Goal: Task Accomplishment & Management: Manage account settings

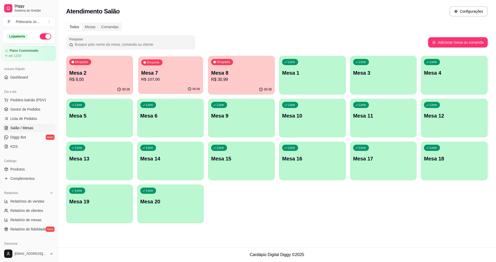
click at [196, 70] on p "Mesa 7" at bounding box center [170, 73] width 59 height 7
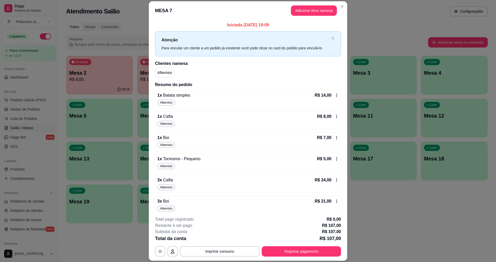
scroll to position [25, 0]
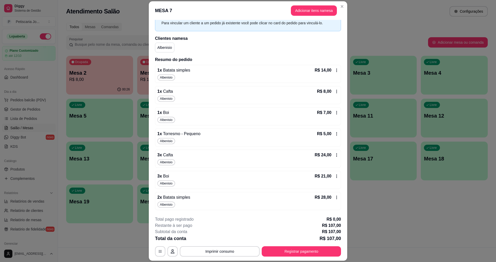
click at [175, 157] on div "3 x Cafta R$ 24,00" at bounding box center [247, 155] width 181 height 6
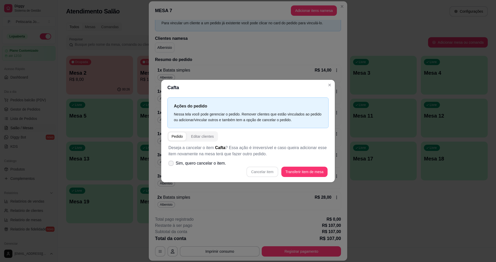
click at [169, 163] on span at bounding box center [171, 163] width 5 height 5
click at [169, 164] on input "Sim, quero cancelar o item." at bounding box center [169, 165] width 3 height 3
checkbox input "true"
click at [257, 171] on button "Cancelar item" at bounding box center [262, 172] width 31 height 10
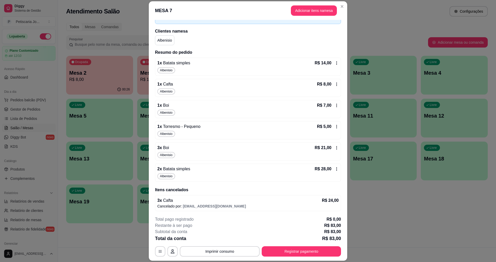
scroll to position [33, 0]
click at [180, 171] on p "2 x Batata simples" at bounding box center [173, 168] width 33 height 6
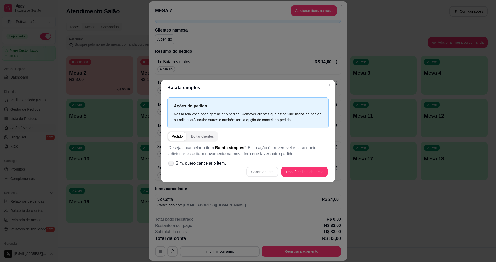
click at [172, 166] on label "Sim, quero cancelar o item." at bounding box center [197, 163] width 62 height 10
click at [172, 166] on input "Sim, quero cancelar o item." at bounding box center [169, 165] width 3 height 3
checkbox input "true"
click at [256, 172] on button "Cancelar item" at bounding box center [262, 172] width 31 height 10
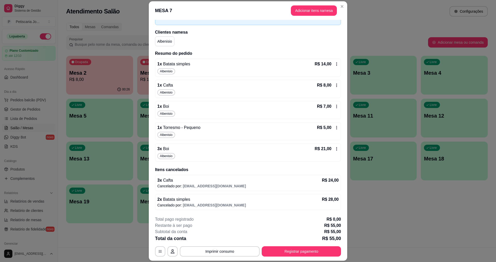
click at [171, 156] on span "Albenisio" at bounding box center [166, 156] width 15 height 4
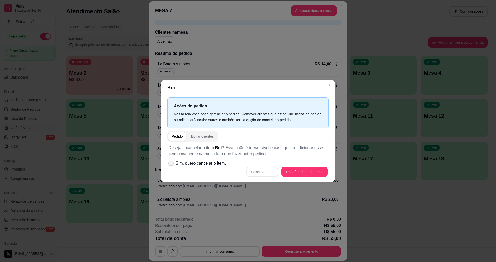
click at [178, 166] on span "Sim, quero cancelar o item." at bounding box center [201, 163] width 50 height 6
click at [172, 166] on input "Sim, quero cancelar o item." at bounding box center [169, 165] width 3 height 3
checkbox input "true"
click at [262, 170] on button "Cancelar item" at bounding box center [263, 172] width 32 height 10
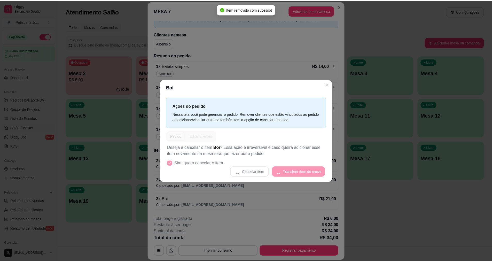
scroll to position [29, 0]
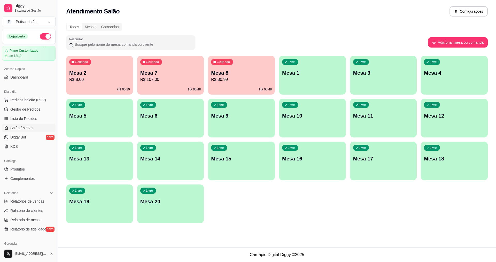
drag, startPoint x: 11, startPoint y: 156, endPoint x: 13, endPoint y: 162, distance: 6.0
click at [11, 157] on div "Catálogo Produtos Complementos" at bounding box center [29, 170] width 58 height 30
click at [14, 167] on span "Produtos" at bounding box center [17, 169] width 14 height 5
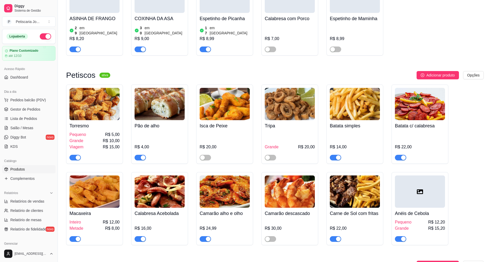
scroll to position [569, 0]
click at [137, 150] on div at bounding box center [160, 155] width 50 height 10
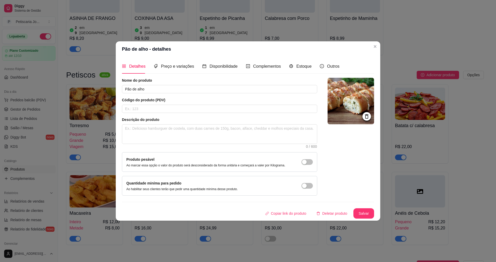
click at [361, 218] on div "Pão de alho - detalhes Detalhes Preço e variações Disponibilidade Complementos …" at bounding box center [248, 131] width 496 height 262
drag, startPoint x: 359, startPoint y: 207, endPoint x: 359, endPoint y: 211, distance: 4.4
click at [359, 211] on div "Nome do produto Pão de alho Código do produto (PDV) Descrição do produto 0 / 60…" at bounding box center [248, 148] width 252 height 141
click at [360, 216] on button "Salvar" at bounding box center [364, 214] width 20 height 10
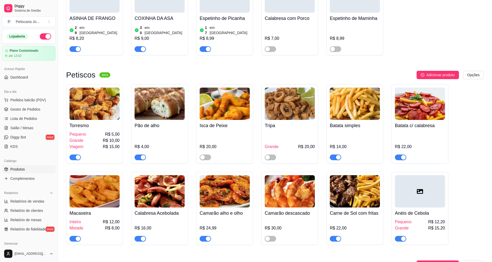
click at [73, 155] on span "button" at bounding box center [75, 158] width 11 height 6
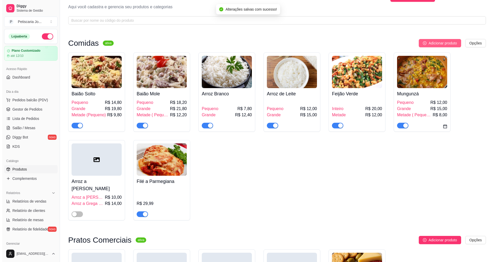
scroll to position [0, 0]
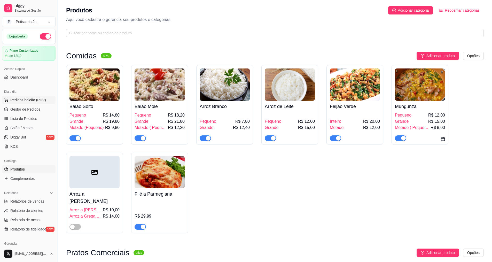
click at [26, 102] on span "Pedidos balcão (PDV)" at bounding box center [28, 99] width 36 height 5
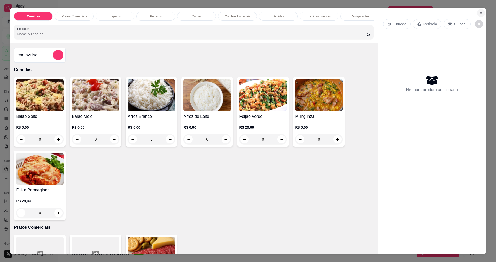
click at [482, 14] on button "Close" at bounding box center [481, 13] width 8 height 8
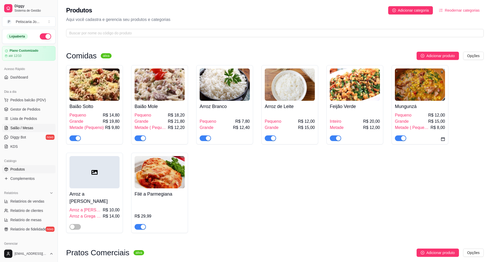
click at [30, 127] on span "Salão / Mesas" at bounding box center [21, 127] width 23 height 5
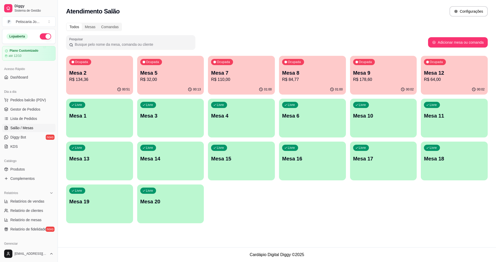
click at [240, 85] on div "01:00" at bounding box center [241, 90] width 67 height 10
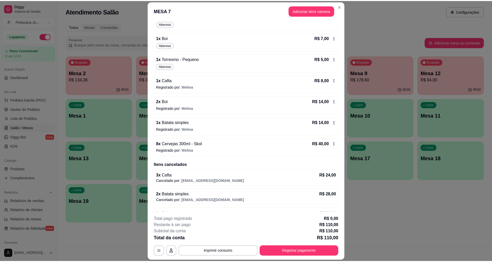
scroll to position [114, 0]
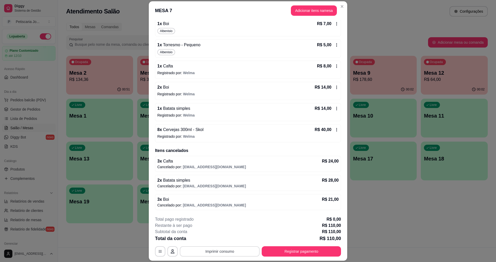
click at [237, 256] on button "Imprimir consumo" at bounding box center [220, 251] width 80 height 10
click at [222, 242] on button "IMPRESSORA" at bounding box center [219, 239] width 36 height 8
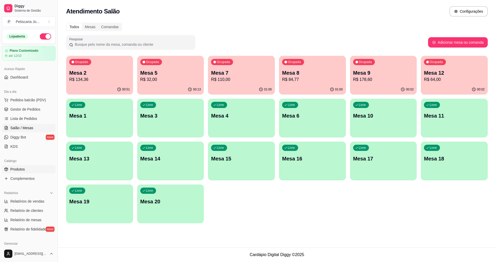
click at [23, 170] on span "Produtos" at bounding box center [17, 169] width 14 height 5
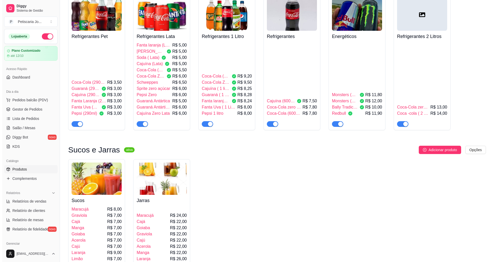
scroll to position [1525, 0]
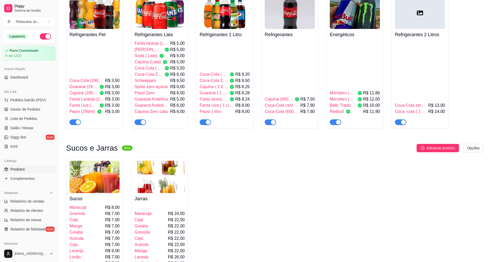
click at [110, 211] on span "R$ 7,00" at bounding box center [112, 214] width 14 height 6
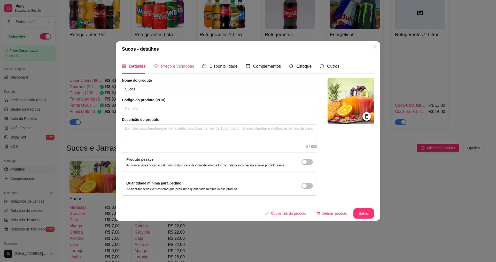
click at [172, 62] on div "Preço e variações" at bounding box center [174, 66] width 40 height 15
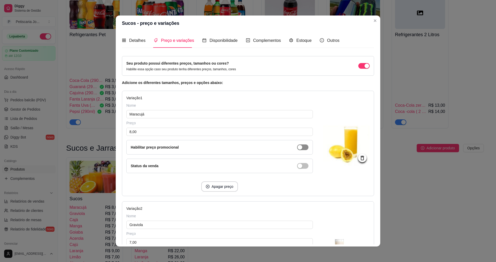
click at [297, 148] on button "button" at bounding box center [302, 147] width 11 height 6
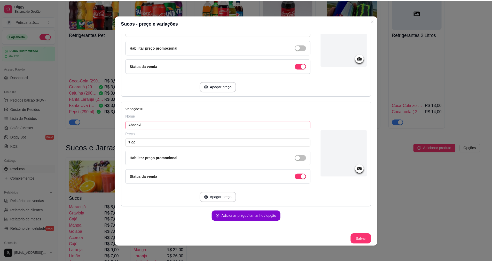
scroll to position [1, 0]
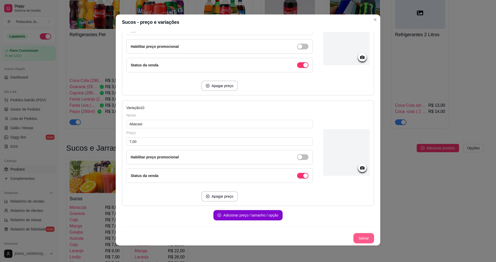
click at [363, 236] on button "Salvar" at bounding box center [364, 238] width 21 height 10
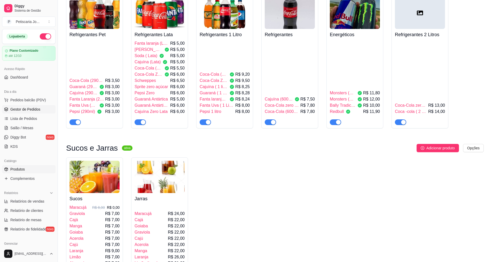
click at [25, 109] on span "Gestor de Pedidos" at bounding box center [25, 109] width 30 height 5
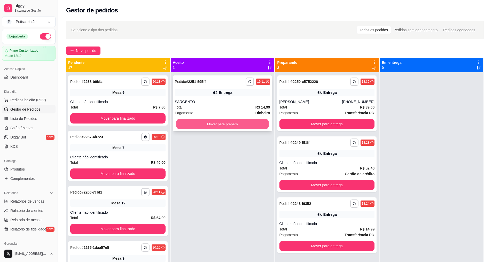
click at [219, 128] on button "Mover para preparo" at bounding box center [222, 124] width 93 height 10
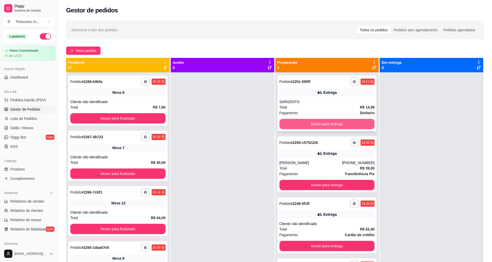
click at [333, 128] on button "Mover para entrega" at bounding box center [327, 124] width 95 height 10
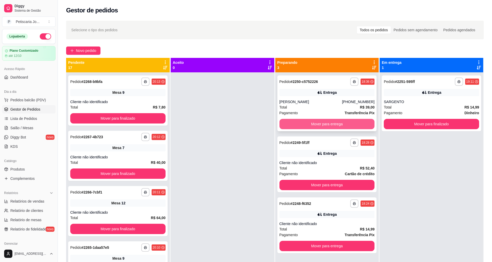
click at [332, 125] on button "Mover para entrega" at bounding box center [327, 124] width 95 height 10
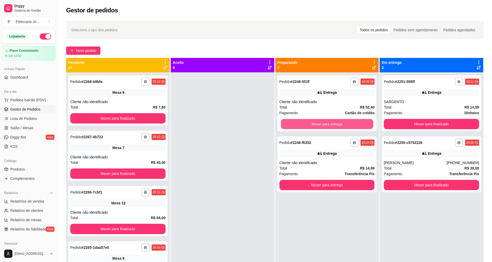
click at [332, 125] on button "Mover para entrega" at bounding box center [327, 124] width 93 height 10
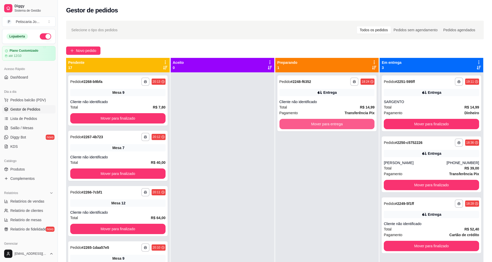
click at [332, 125] on button "Mover para entrega" at bounding box center [327, 124] width 95 height 10
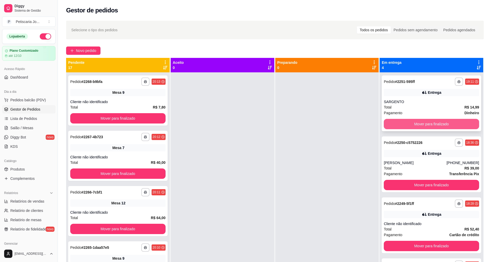
click at [387, 123] on button "Mover para finalizado" at bounding box center [431, 124] width 95 height 10
click at [384, 126] on button "Mover para finalizado" at bounding box center [431, 124] width 95 height 10
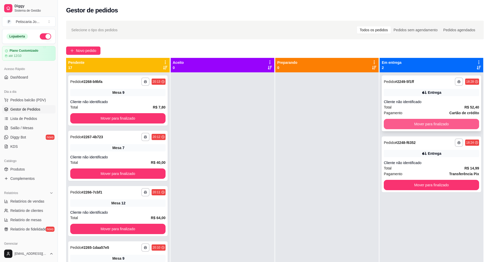
click at [407, 126] on button "Mover para finalizado" at bounding box center [431, 124] width 95 height 10
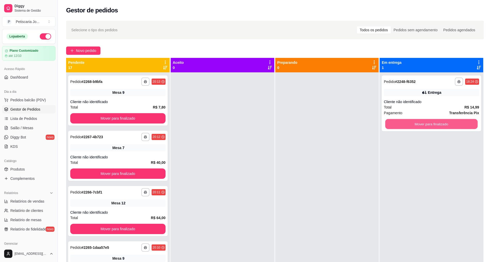
click at [407, 126] on button "Mover para finalizado" at bounding box center [432, 124] width 93 height 10
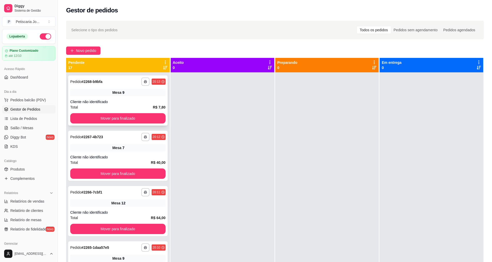
click at [117, 102] on div "Cliente não identificado" at bounding box center [117, 101] width 95 height 5
click at [70, 114] on div "**********" at bounding box center [118, 100] width 100 height 50
click at [141, 120] on button "Mover para finalizado" at bounding box center [117, 118] width 95 height 10
click at [133, 103] on div "Cliente não identificado" at bounding box center [117, 101] width 95 height 5
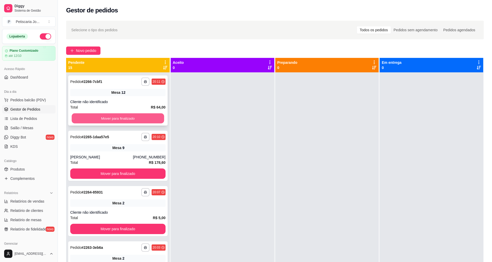
click at [129, 118] on button "Mover para finalizado" at bounding box center [118, 118] width 93 height 10
click at [128, 119] on button "Mover para finalizado" at bounding box center [117, 118] width 95 height 10
click at [128, 119] on button "Mover para finalizado" at bounding box center [118, 118] width 93 height 10
click at [128, 119] on button "Mover para finalizado" at bounding box center [117, 118] width 95 height 10
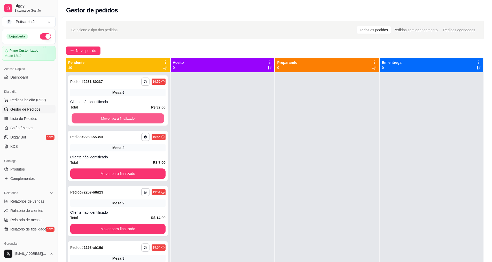
click at [128, 119] on button "Mover para finalizado" at bounding box center [118, 118] width 93 height 10
click at [128, 119] on button "Mover para finalizado" at bounding box center [117, 118] width 95 height 10
click at [128, 119] on button "Mover para finalizado" at bounding box center [118, 118] width 93 height 10
click at [128, 119] on button "Mover para finalizado" at bounding box center [117, 118] width 95 height 10
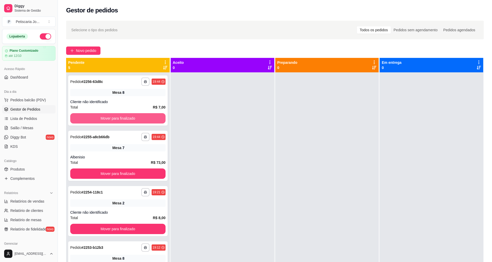
click at [128, 119] on button "Mover para finalizado" at bounding box center [117, 118] width 95 height 10
click at [128, 119] on button "Mover para finalizado" at bounding box center [118, 118] width 93 height 10
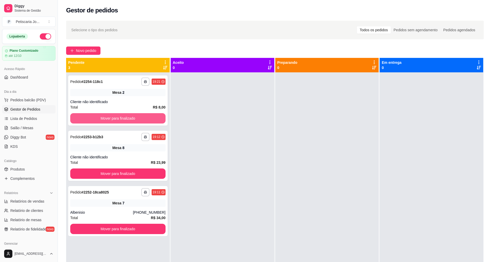
click at [128, 119] on button "Mover para finalizado" at bounding box center [117, 118] width 95 height 10
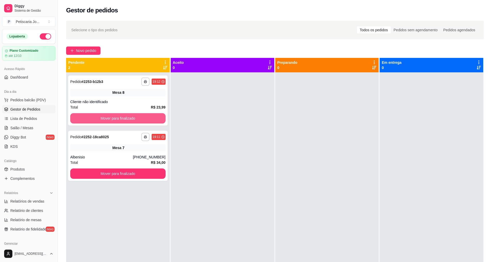
click at [128, 119] on button "Mover para finalizado" at bounding box center [117, 118] width 95 height 10
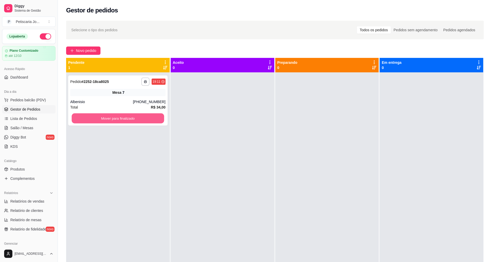
click at [128, 119] on button "Mover para finalizado" at bounding box center [118, 118] width 93 height 10
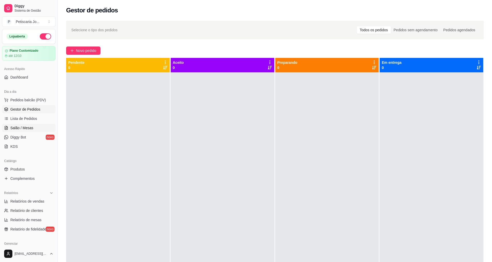
click at [40, 125] on link "Salão / Mesas" at bounding box center [29, 128] width 54 height 8
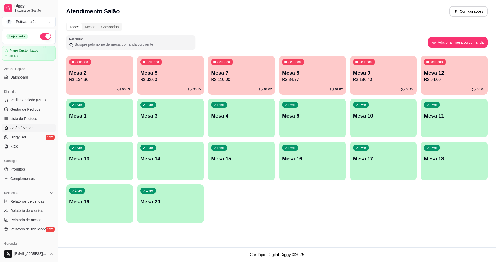
click at [237, 85] on div "01:02" at bounding box center [241, 90] width 67 height 10
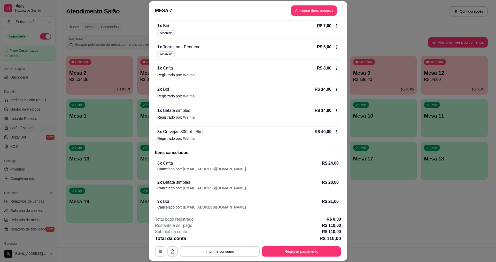
scroll to position [114, 0]
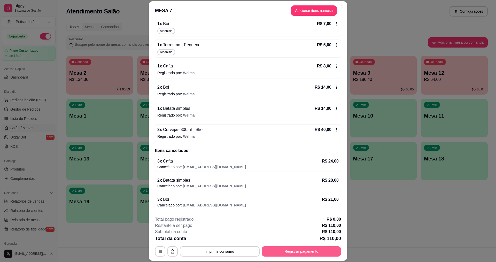
click at [303, 253] on button "Registrar pagamento" at bounding box center [301, 251] width 79 height 10
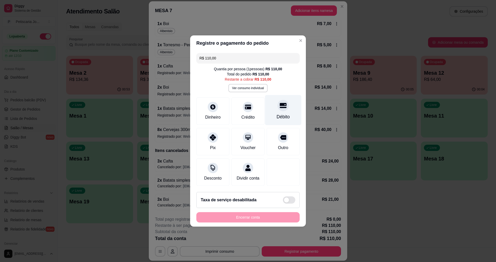
click at [283, 113] on div "Débito" at bounding box center [283, 116] width 13 height 7
type input "R$ 0,00"
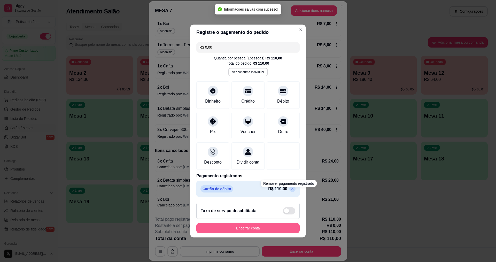
click at [261, 230] on button "Encerrar conta" at bounding box center [247, 228] width 103 height 10
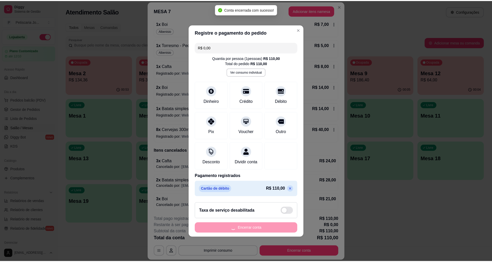
scroll to position [0, 0]
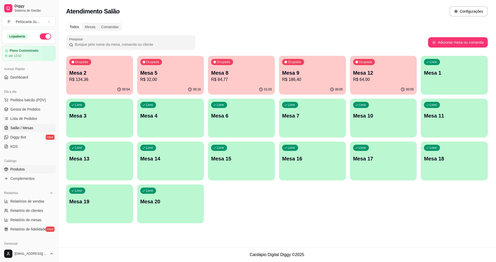
click at [23, 170] on span "Produtos" at bounding box center [17, 169] width 14 height 5
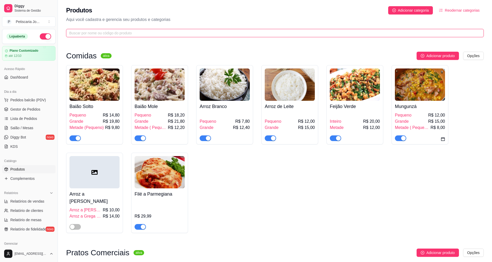
click at [191, 34] on input "text" at bounding box center [273, 33] width 408 height 6
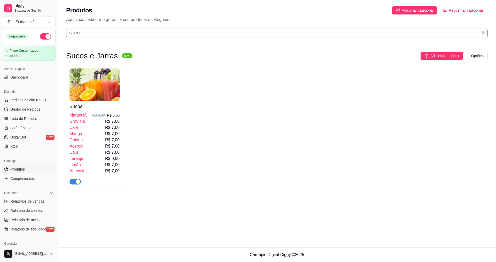
type input "SUCO"
click at [106, 119] on span "R$ 7,00" at bounding box center [112, 121] width 14 height 6
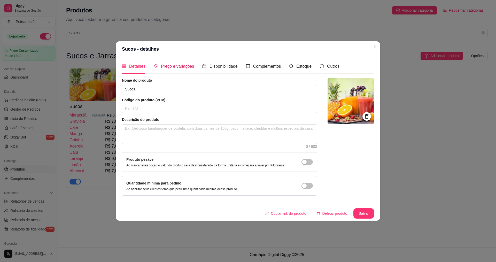
click at [165, 68] on span "Preço e variações" at bounding box center [177, 66] width 33 height 4
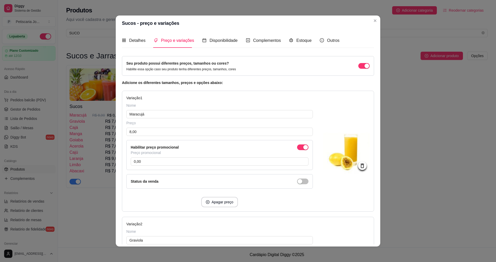
click at [291, 148] on div "Habilitar preço promocional" at bounding box center [220, 147] width 178 height 6
click at [297, 147] on span "button" at bounding box center [302, 147] width 11 height 6
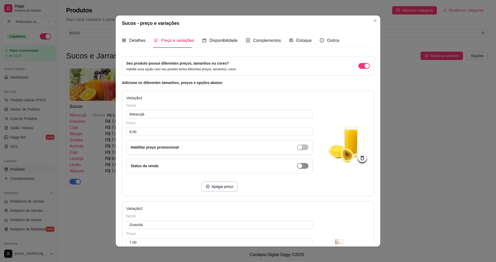
click at [300, 166] on span "button" at bounding box center [302, 166] width 11 height 6
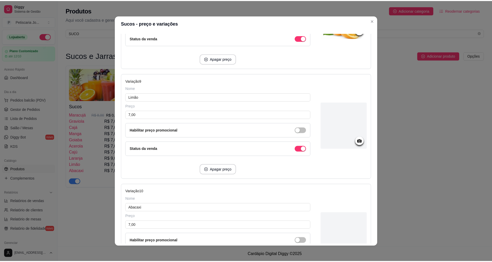
scroll to position [985, 0]
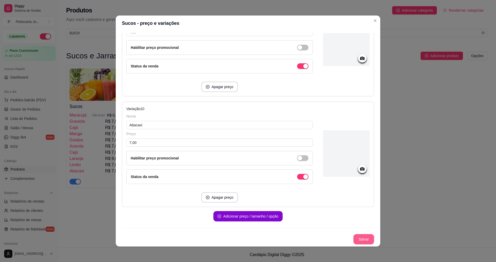
click at [362, 238] on button "Salvar" at bounding box center [364, 239] width 21 height 10
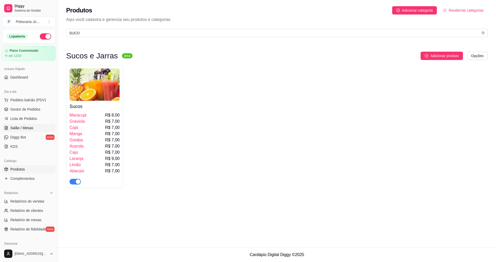
click at [27, 128] on span "Salão / Mesas" at bounding box center [21, 127] width 23 height 5
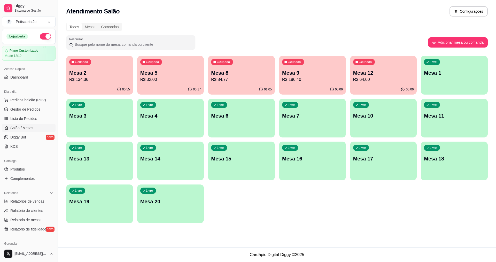
click at [162, 75] on p "Mesa 5" at bounding box center [170, 72] width 61 height 7
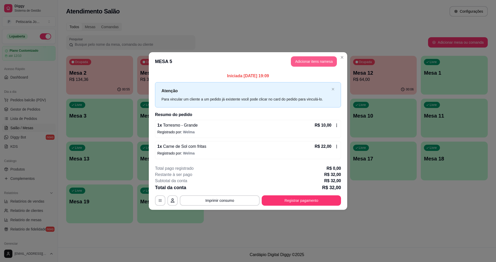
click at [311, 63] on button "Adicionar itens na mesa" at bounding box center [314, 61] width 46 height 10
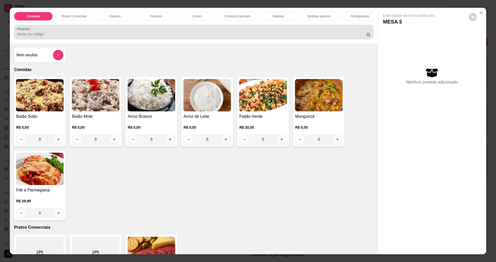
click at [228, 32] on div at bounding box center [193, 32] width 353 height 10
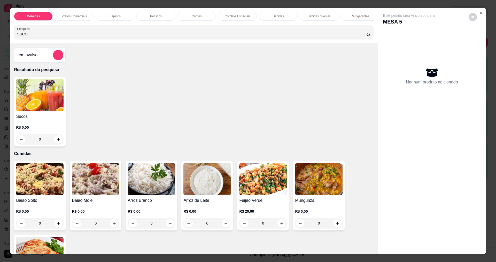
type input "SUCO"
click at [48, 100] on img at bounding box center [40, 95] width 48 height 32
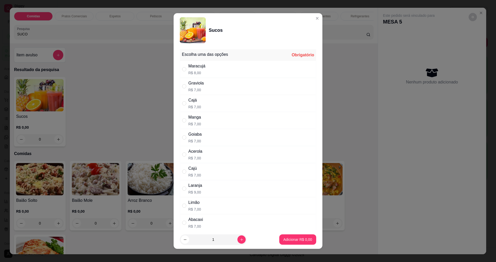
click at [210, 75] on div "Maracujá R$ 8,00" at bounding box center [248, 69] width 136 height 17
radio input "true"
click at [292, 242] on p "Adicionar R$ 8,00" at bounding box center [298, 239] width 29 height 5
type input "1"
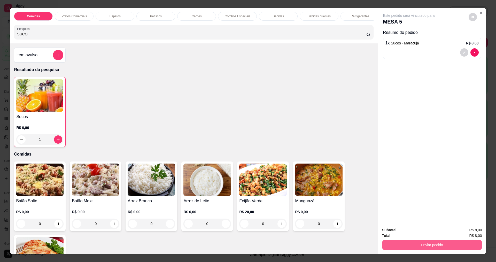
click at [421, 241] on button "Enviar pedido" at bounding box center [432, 245] width 100 height 10
click at [417, 233] on button "Não registrar e enviar pedido" at bounding box center [415, 232] width 54 height 10
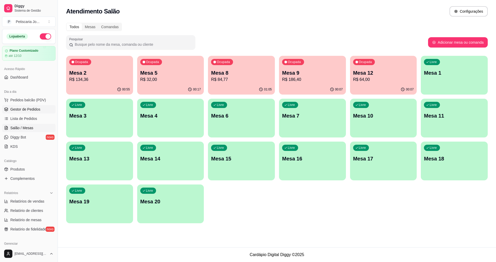
click at [27, 109] on span "Gestor de Pedidos" at bounding box center [25, 109] width 30 height 5
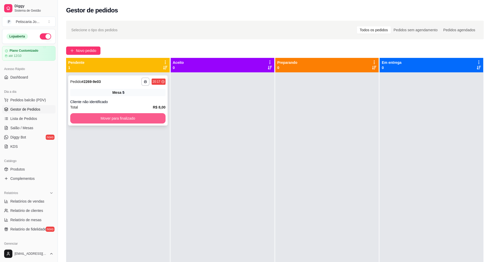
click at [96, 116] on button "Mover para finalizado" at bounding box center [117, 118] width 95 height 10
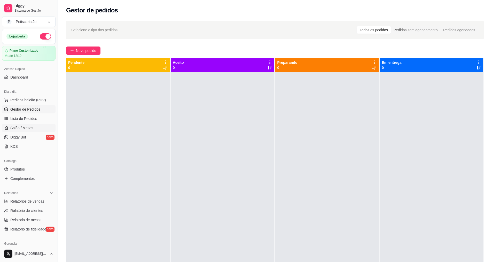
click at [42, 131] on link "Salão / Mesas" at bounding box center [29, 128] width 54 height 8
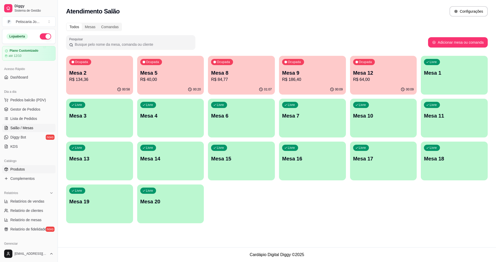
click at [28, 167] on link "Produtos" at bounding box center [29, 169] width 54 height 8
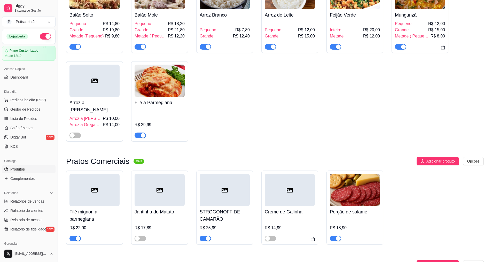
scroll to position [103, 0]
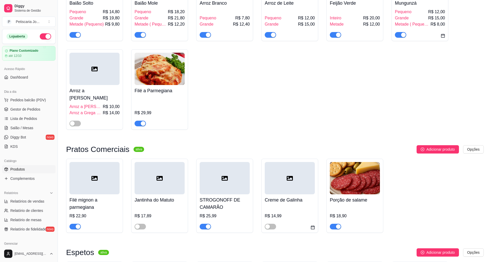
click at [143, 121] on div "button" at bounding box center [143, 123] width 5 height 5
click at [143, 121] on span "button" at bounding box center [140, 124] width 11 height 6
click at [24, 128] on span "Salão / Mesas" at bounding box center [21, 127] width 23 height 5
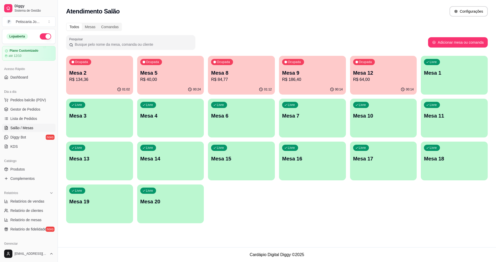
click at [373, 90] on div "00:14" at bounding box center [383, 90] width 67 height 10
click at [27, 110] on span "Gestor de Pedidos" at bounding box center [25, 109] width 30 height 5
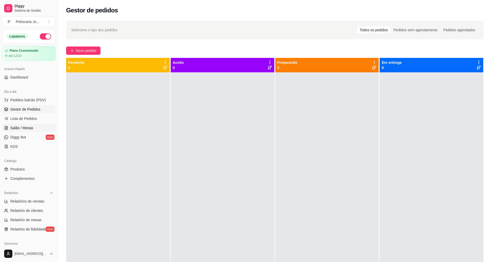
click at [28, 125] on link "Salão / Mesas" at bounding box center [29, 128] width 54 height 8
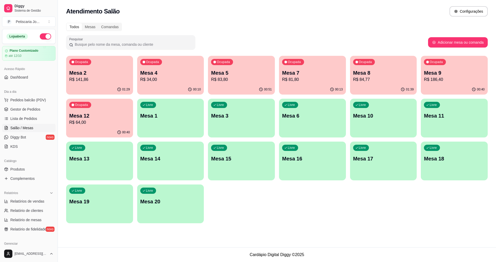
click at [190, 68] on div "Ocupada Mesa 4 R$ 34,00" at bounding box center [170, 70] width 67 height 29
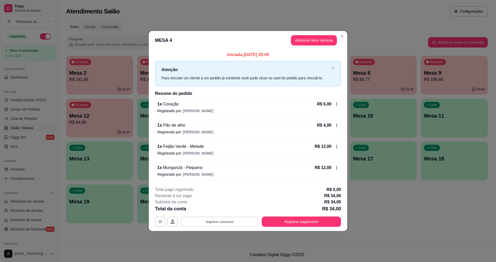
click at [241, 220] on button "Imprimir consumo" at bounding box center [220, 222] width 78 height 10
click at [226, 208] on button "IMPRESSORA" at bounding box center [221, 210] width 36 height 8
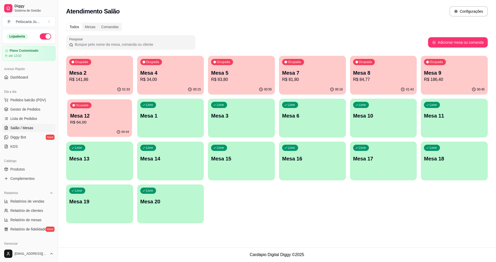
click at [91, 117] on p "Mesa 12" at bounding box center [99, 115] width 59 height 7
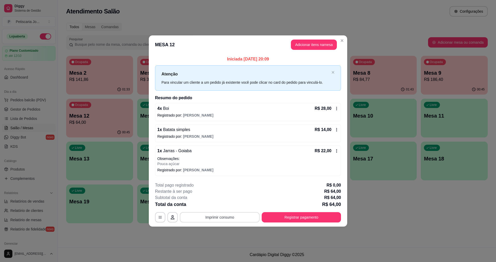
click at [222, 219] on button "Imprimir consumo" at bounding box center [220, 217] width 80 height 10
click at [225, 208] on button "IMPRESSORA" at bounding box center [221, 205] width 36 height 8
click at [298, 214] on button "Registrar pagamento" at bounding box center [301, 217] width 77 height 10
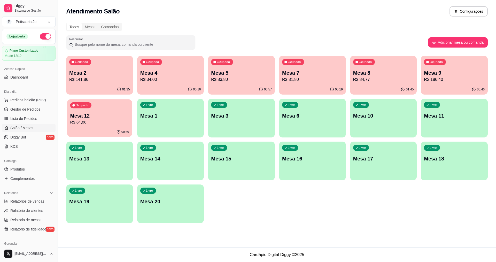
click at [92, 123] on p "R$ 64,00" at bounding box center [99, 122] width 59 height 6
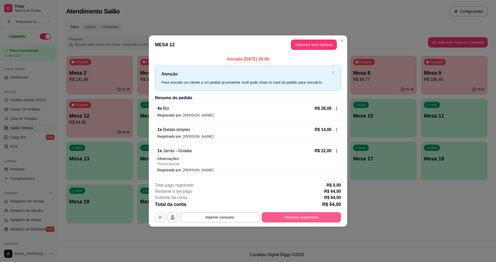
click at [304, 217] on button "Registrar pagamento" at bounding box center [301, 217] width 79 height 10
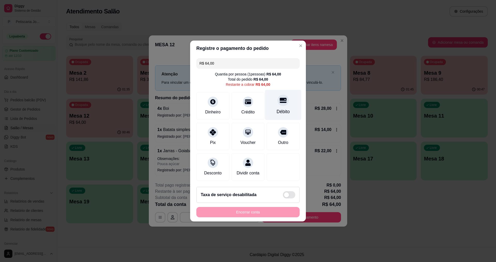
click at [275, 105] on div "Débito" at bounding box center [283, 105] width 36 height 30
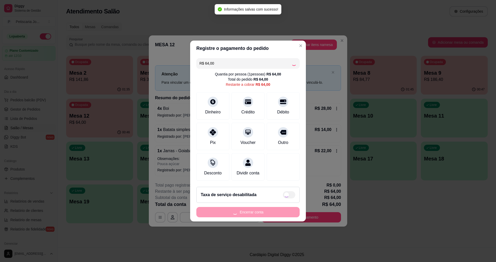
type input "R$ 0,00"
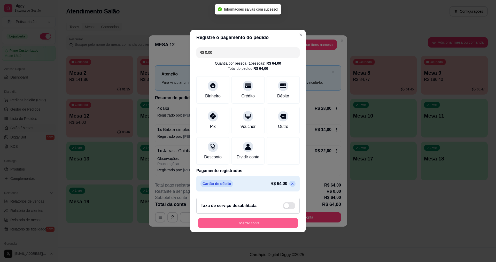
click at [240, 222] on button "Encerrar conta" at bounding box center [248, 223] width 100 height 10
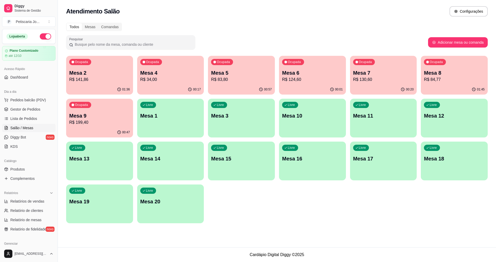
click at [13, 163] on div "Catálogo" at bounding box center [29, 161] width 54 height 8
click at [14, 165] on div "Catálogo" at bounding box center [29, 161] width 54 height 8
click at [14, 166] on link "Produtos" at bounding box center [29, 169] width 54 height 8
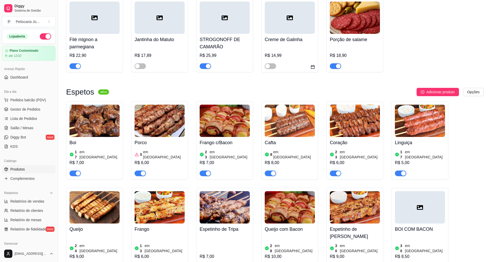
scroll to position [284, 0]
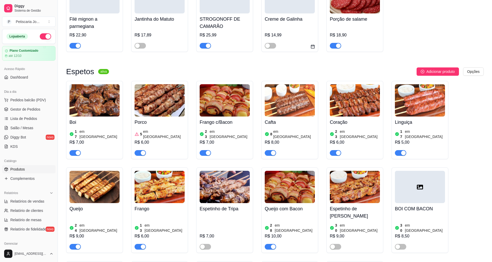
click at [70, 150] on span "button" at bounding box center [75, 153] width 11 height 6
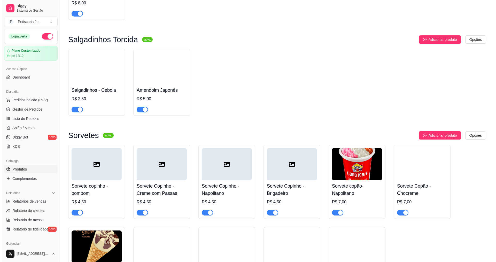
scroll to position [2939, 0]
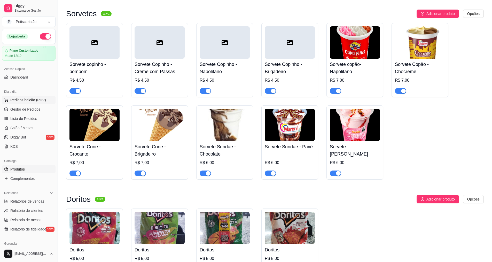
click at [28, 100] on span "Pedidos balcão (PDV)" at bounding box center [28, 99] width 36 height 5
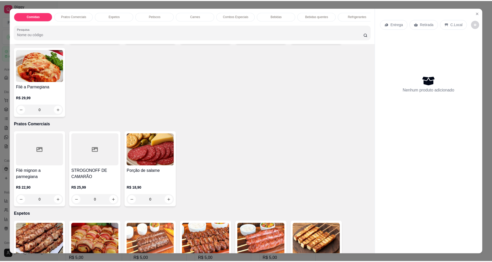
scroll to position [284, 0]
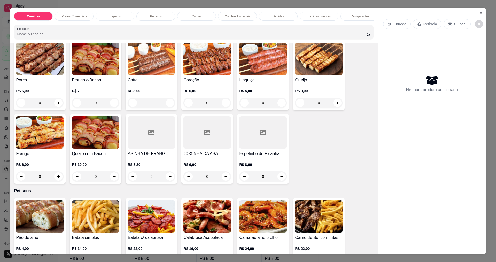
click at [482, 17] on div "Entrega Retirada C.Local Nenhum produto adicionado" at bounding box center [432, 127] width 108 height 238
click at [481, 14] on icon "Close" at bounding box center [481, 13] width 4 height 4
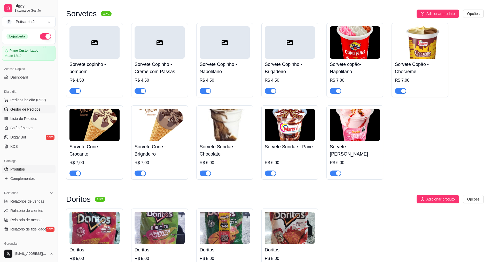
click at [14, 106] on link "Gestor de Pedidos" at bounding box center [29, 109] width 54 height 8
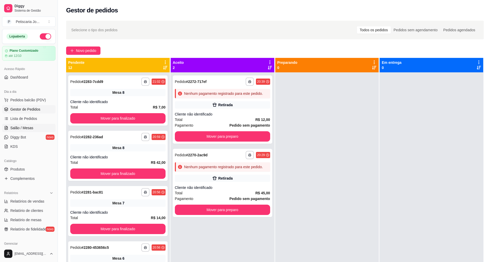
click at [34, 129] on link "Salão / Mesas" at bounding box center [29, 128] width 54 height 8
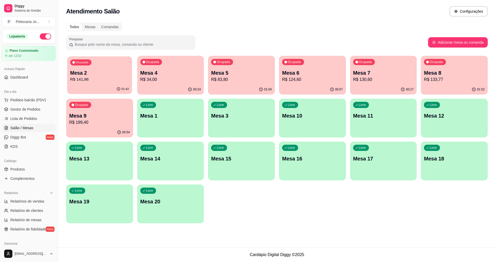
click at [126, 83] on div "Ocupada Mesa 2 R$ 141,86" at bounding box center [99, 70] width 65 height 28
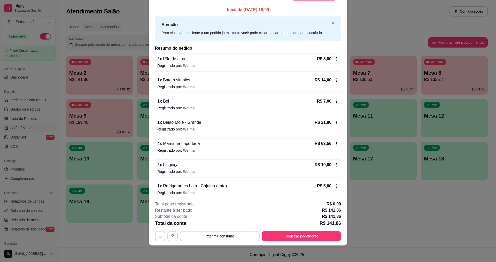
click at [150, 69] on div "Iniciada 12/09/2025 às 19:09 Atenção Para vincular um cliente a um pedido já ex…" at bounding box center [248, 101] width 199 height 192
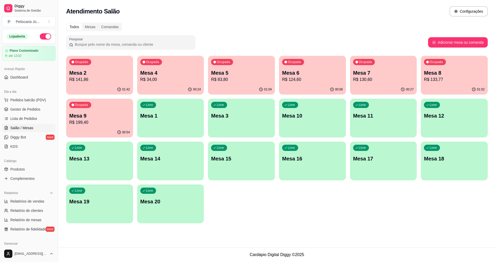
click at [166, 78] on p "R$ 34,00" at bounding box center [170, 80] width 61 height 6
click at [262, 73] on p "Mesa 5" at bounding box center [241, 73] width 59 height 7
click at [319, 58] on div "Ocupada Mesa 6 R$ 124,60" at bounding box center [312, 70] width 67 height 29
click at [376, 68] on div "Ocupada Mesa 7 R$ 130,60" at bounding box center [383, 70] width 65 height 28
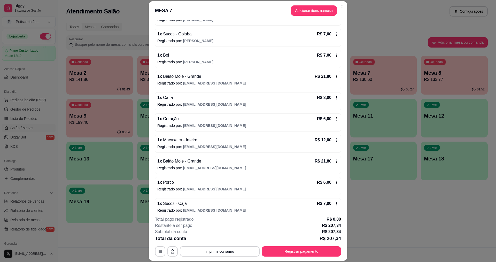
scroll to position [46, 0]
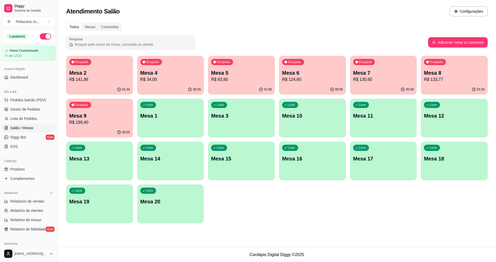
click at [320, 66] on div "Ocupada Mesa 6 R$ 124,60" at bounding box center [312, 70] width 67 height 29
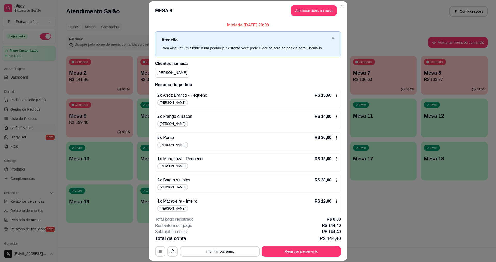
click at [186, 102] on div "Evanildo F." at bounding box center [247, 103] width 181 height 6
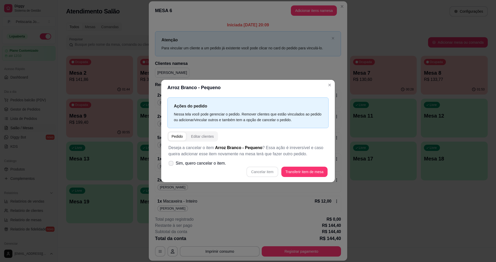
click at [196, 161] on span "Sim, quero cancelar o item." at bounding box center [201, 163] width 50 height 6
click at [172, 164] on input "Sim, quero cancelar o item." at bounding box center [169, 165] width 3 height 3
checkbox input "true"
click at [277, 171] on button "Cancelar item" at bounding box center [262, 172] width 31 height 10
click at [321, 70] on div "Arroz Branco - Pequeno Ações do pedido Nessa tela você pode gerenciar o pedido.…" at bounding box center [248, 131] width 496 height 262
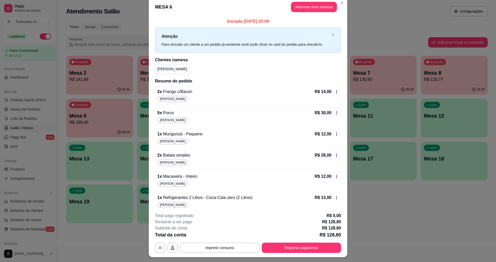
scroll to position [0, 0]
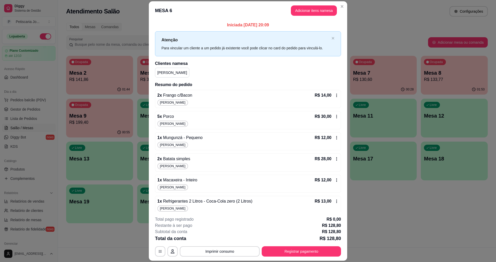
click at [340, 2] on header "MESA 6 Adicionar itens na mesa" at bounding box center [248, 10] width 199 height 19
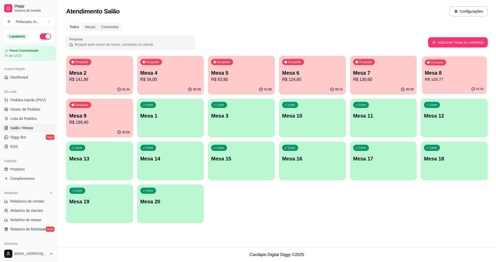
click at [452, 76] on p "Mesa 8" at bounding box center [454, 73] width 59 height 7
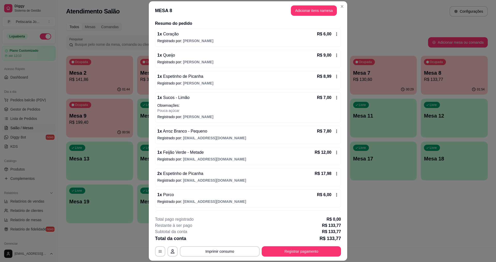
scroll to position [14, 0]
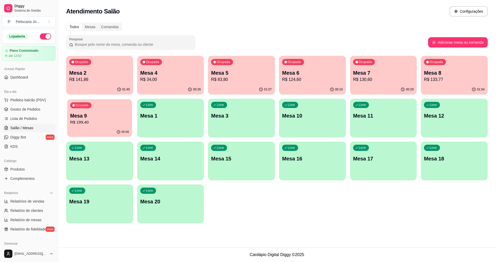
click at [87, 122] on p "R$ 199,40" at bounding box center [99, 122] width 59 height 6
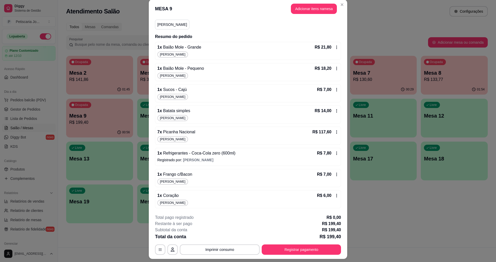
scroll to position [0, 0]
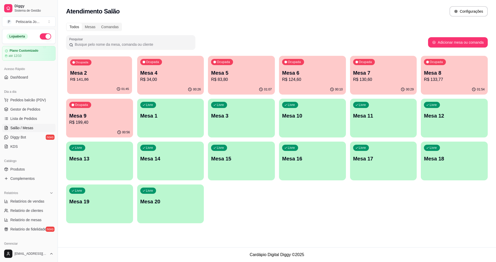
click at [90, 80] on p "R$ 141,86" at bounding box center [99, 80] width 59 height 6
click at [179, 76] on div "Mesa 4 R$ 34,00" at bounding box center [170, 75] width 61 height 13
click at [291, 72] on p "Mesa 6" at bounding box center [312, 73] width 59 height 7
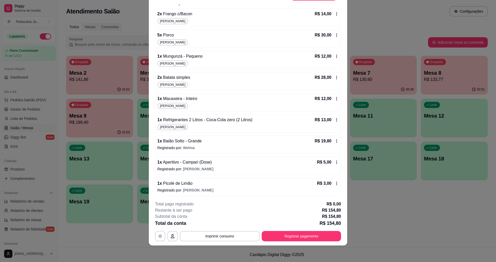
scroll to position [62, 0]
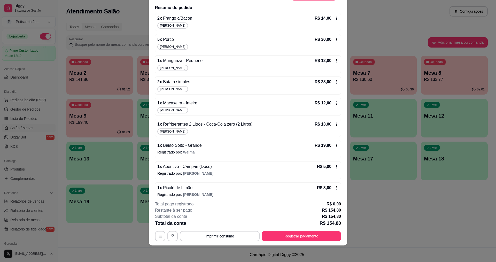
click at [174, 104] on span "Macaxeira - Inteiro" at bounding box center [179, 103] width 35 height 4
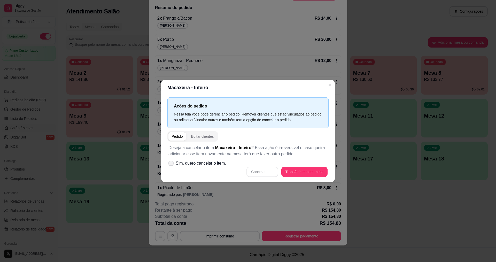
click at [172, 164] on icon at bounding box center [171, 163] width 4 height 3
click at [172, 164] on input "Sim, quero cancelar o item." at bounding box center [169, 165] width 3 height 3
checkbox input "true"
click at [254, 173] on button "Cancelar item" at bounding box center [262, 172] width 31 height 10
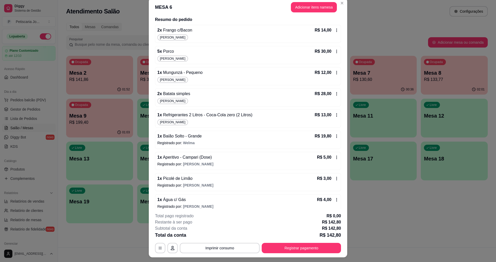
scroll to position [0, 0]
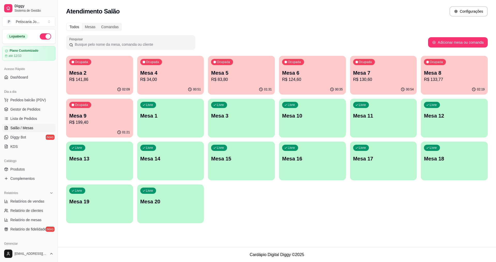
click at [387, 74] on p "Mesa 7" at bounding box center [383, 72] width 61 height 7
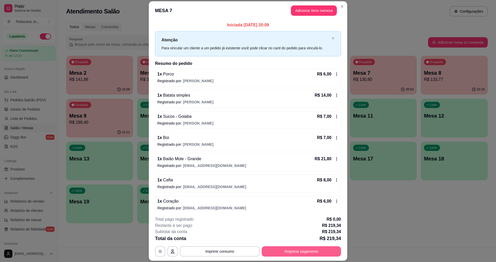
click at [305, 255] on button "Registrar pagamento" at bounding box center [301, 251] width 79 height 10
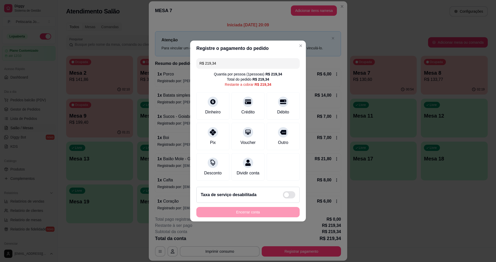
drag, startPoint x: 223, startPoint y: 64, endPoint x: 182, endPoint y: 67, distance: 40.2
click at [182, 67] on div "Registre o pagamento do pedido R$ 219,34 Quantia por pessoa ( 1 pessoas) R$ 219…" at bounding box center [248, 131] width 496 height 262
click at [246, 108] on div "Crédito" at bounding box center [248, 111] width 15 height 7
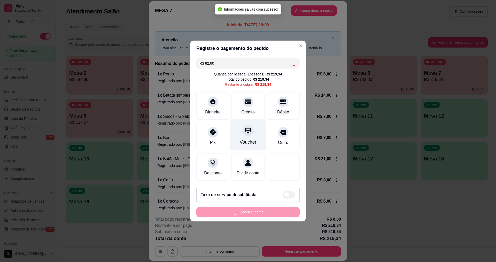
type input "R$ 136,54"
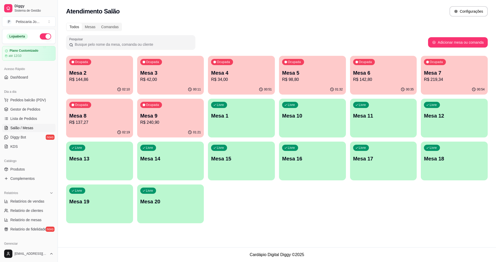
click at [157, 112] on div "Ocupada Mesa 9 R$ 240,90" at bounding box center [170, 113] width 67 height 29
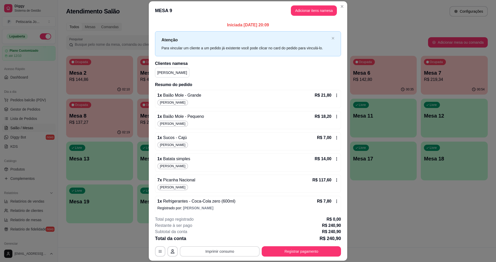
click at [202, 253] on button "Imprimir consumo" at bounding box center [220, 251] width 80 height 10
click at [213, 238] on button "IMPRESSORA" at bounding box center [219, 239] width 37 height 8
drag, startPoint x: 289, startPoint y: 245, endPoint x: 289, endPoint y: 249, distance: 4.7
click at [289, 249] on div "**********" at bounding box center [248, 236] width 186 height 40
click at [289, 249] on button "Registrar pagamento" at bounding box center [301, 251] width 79 height 10
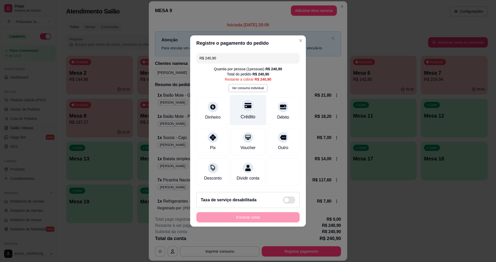
click at [254, 105] on div "Crédito" at bounding box center [248, 110] width 36 height 30
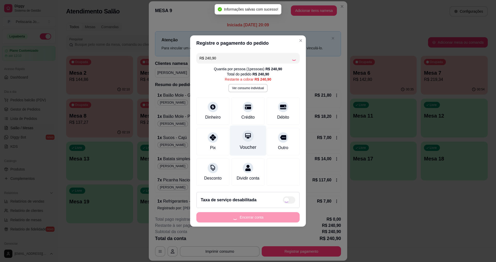
type input "R$ 0,00"
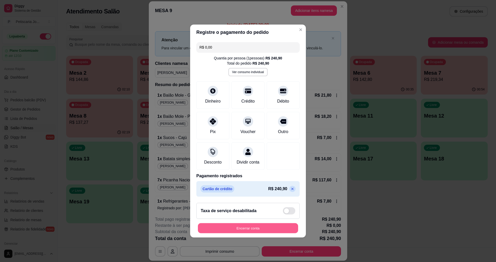
click at [218, 227] on button "Encerrar conta" at bounding box center [248, 228] width 100 height 10
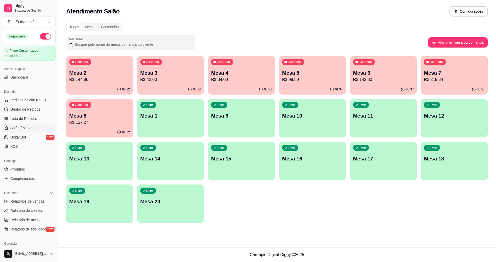
click at [210, 77] on div "Ocupada Mesa 4 R$ 34,00" at bounding box center [241, 70] width 67 height 29
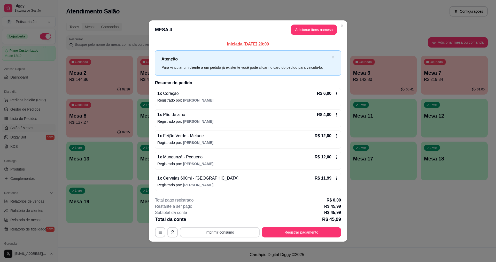
click at [240, 231] on button "Imprimir consumo" at bounding box center [220, 232] width 80 height 10
click at [231, 222] on button "IMPRESSORA" at bounding box center [221, 220] width 36 height 8
click at [281, 232] on button "Registrar pagamento" at bounding box center [301, 232] width 77 height 10
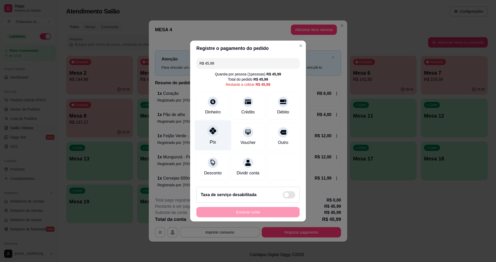
click at [220, 131] on div "Pix" at bounding box center [213, 135] width 36 height 30
type input "R$ 0,00"
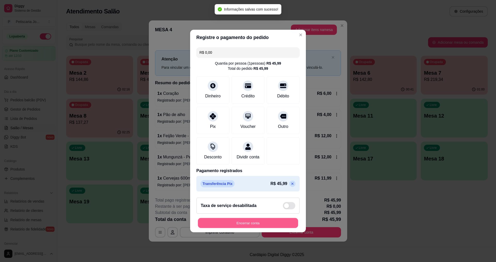
click at [249, 224] on button "Encerrar conta" at bounding box center [248, 223] width 100 height 10
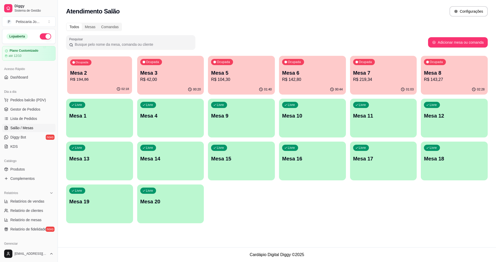
click at [114, 75] on p "Mesa 2" at bounding box center [99, 73] width 59 height 7
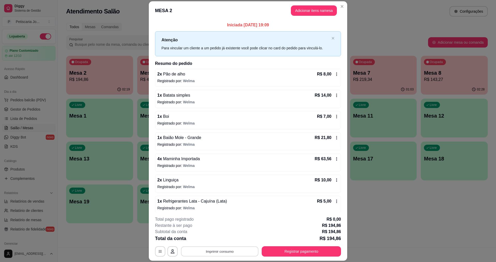
click at [219, 254] on button "Imprimir consumo" at bounding box center [220, 252] width 78 height 10
click at [218, 238] on button "IMPRESSORA" at bounding box center [219, 239] width 36 height 8
click at [279, 251] on button "Registrar pagamento" at bounding box center [301, 252] width 77 height 10
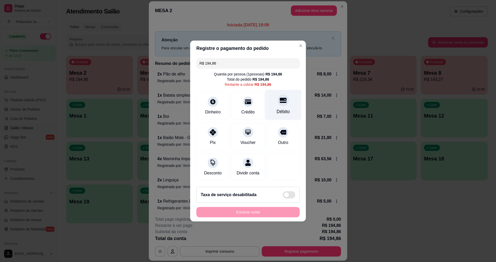
click at [278, 110] on div "Débito" at bounding box center [283, 111] width 13 height 7
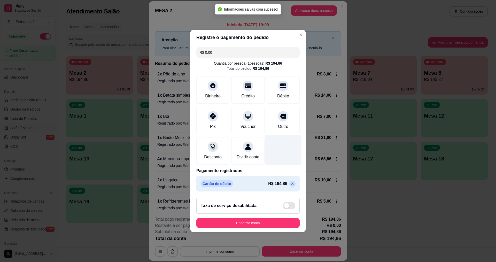
type input "R$ 0,00"
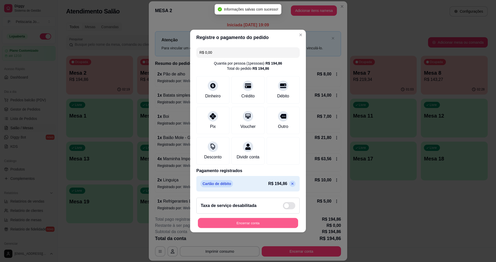
click at [244, 228] on button "Encerrar conta" at bounding box center [248, 223] width 100 height 10
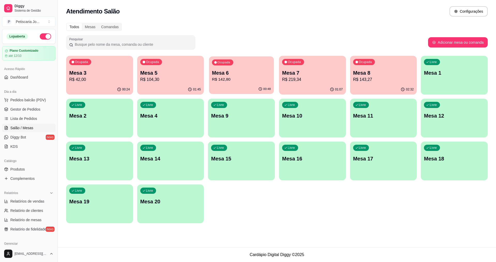
click at [235, 85] on div "00:48" at bounding box center [241, 89] width 65 height 10
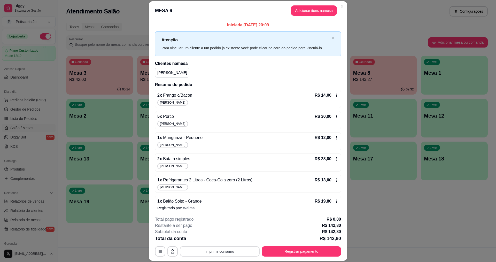
click at [207, 251] on button "Imprimir consumo" at bounding box center [220, 251] width 80 height 10
click at [214, 238] on button "IMPRESSORA" at bounding box center [219, 239] width 36 height 8
click at [313, 257] on footer "**********" at bounding box center [248, 236] width 199 height 49
click at [312, 250] on button "Registrar pagamento" at bounding box center [301, 251] width 79 height 10
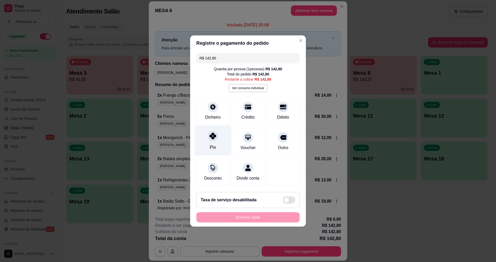
click at [216, 136] on div at bounding box center [212, 135] width 11 height 11
type input "R$ 0,00"
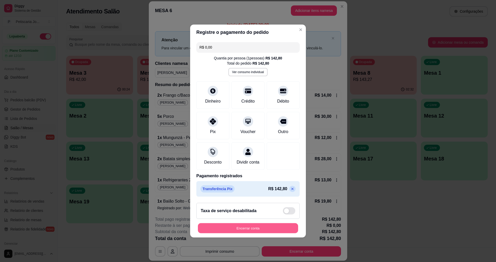
click at [245, 229] on button "Encerrar conta" at bounding box center [248, 228] width 100 height 10
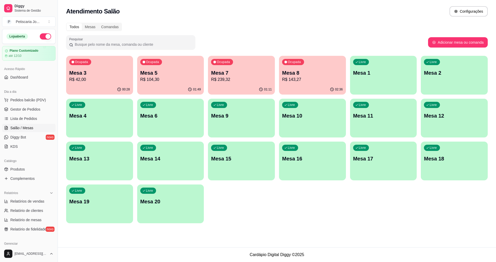
click at [238, 73] on p "Mesa 7" at bounding box center [241, 72] width 61 height 7
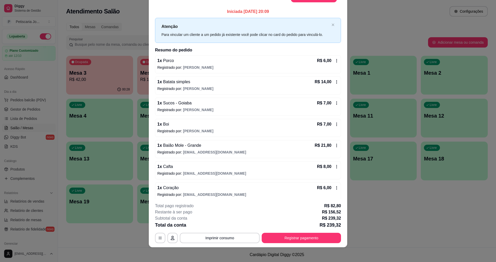
scroll to position [15, 0]
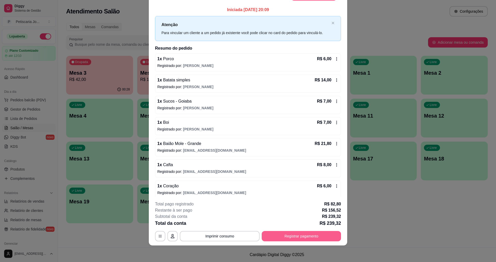
click at [279, 233] on button "Registrar pagamento" at bounding box center [301, 236] width 79 height 10
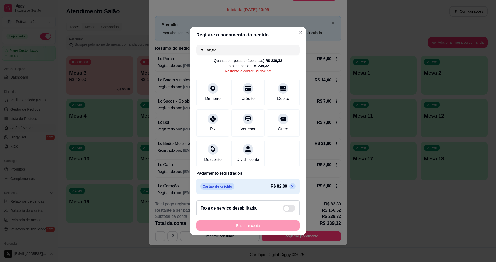
drag, startPoint x: 220, startPoint y: 52, endPoint x: 206, endPoint y: 50, distance: 14.9
click at [206, 50] on input "R$ 156,52" at bounding box center [248, 50] width 97 height 10
click at [215, 125] on div "Pix" at bounding box center [213, 128] width 6 height 7
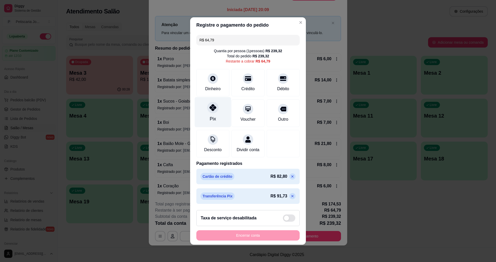
click at [199, 102] on div "Pix" at bounding box center [213, 112] width 36 height 30
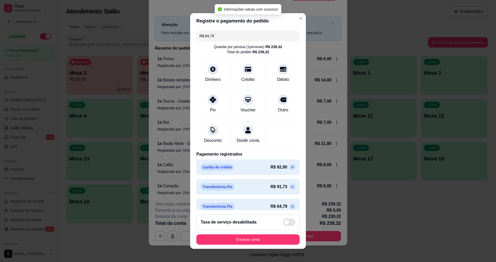
type input "R$ 0,00"
click at [261, 240] on button "Encerrar conta" at bounding box center [248, 240] width 100 height 10
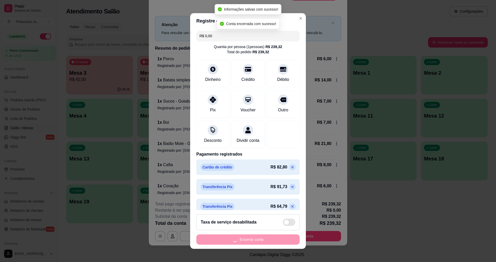
scroll to position [0, 0]
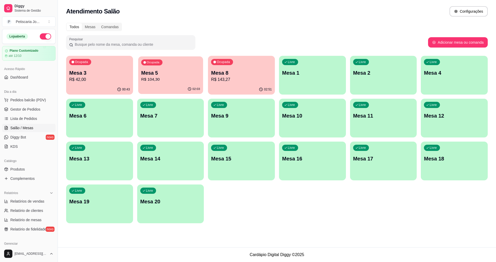
click at [160, 81] on p "R$ 104,30" at bounding box center [170, 80] width 59 height 6
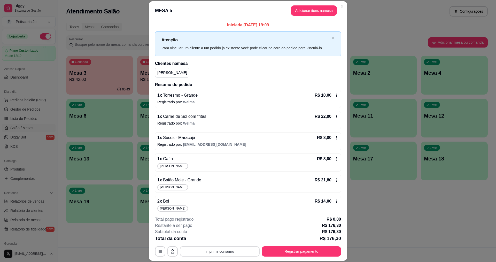
click at [236, 253] on button "Imprimir consumo" at bounding box center [220, 251] width 80 height 10
click at [212, 243] on button "IMPRESSORA" at bounding box center [219, 239] width 37 height 8
click at [303, 255] on button "Registrar pagamento" at bounding box center [301, 251] width 79 height 10
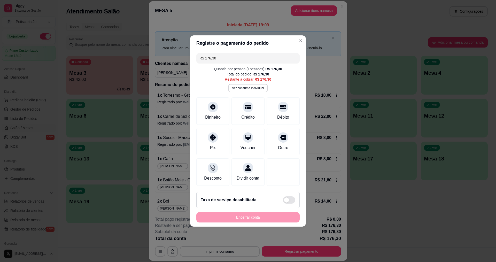
drag, startPoint x: 222, startPoint y: 54, endPoint x: 195, endPoint y: 63, distance: 28.3
click at [195, 63] on div "R$ 176,30 Quantia por pessoa ( 1 pessoas) R$ 176,30 Total do pedido R$ 176,30 R…" at bounding box center [248, 119] width 116 height 137
click at [212, 141] on div "Pix" at bounding box center [213, 141] width 36 height 30
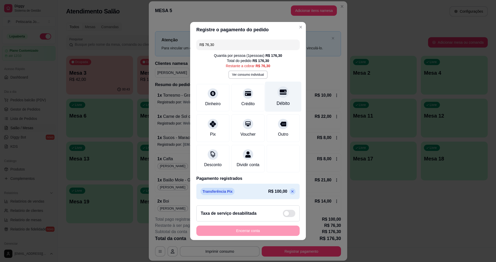
click at [282, 90] on icon at bounding box center [283, 92] width 7 height 5
type input "R$ 0,00"
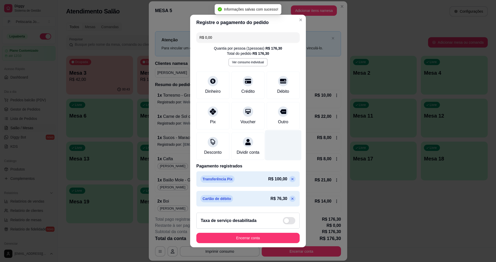
scroll to position [3, 0]
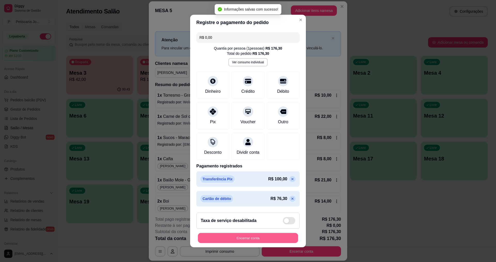
click at [269, 239] on button "Encerrar conta" at bounding box center [248, 238] width 100 height 10
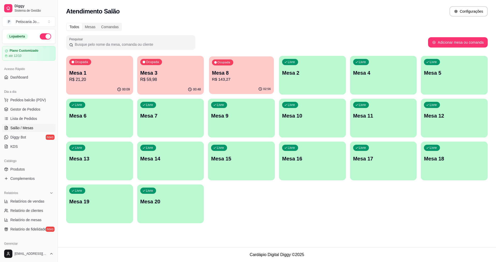
click at [238, 71] on p "Mesa 8" at bounding box center [241, 73] width 59 height 7
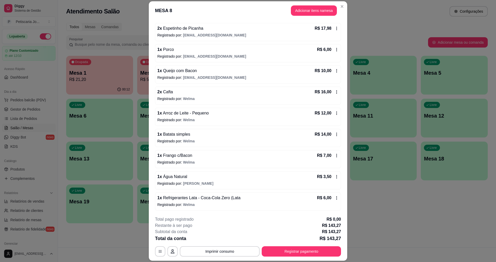
scroll to position [186, 0]
click at [335, 92] on icon at bounding box center [337, 91] width 4 height 4
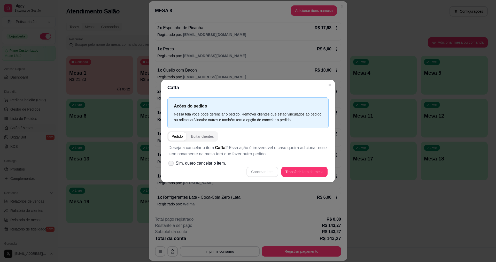
click at [170, 164] on icon at bounding box center [171, 163] width 4 height 3
click at [170, 164] on input "Sim, quero cancelar o item." at bounding box center [169, 165] width 3 height 3
checkbox input "true"
click at [273, 172] on button "Cancelar item" at bounding box center [262, 172] width 31 height 10
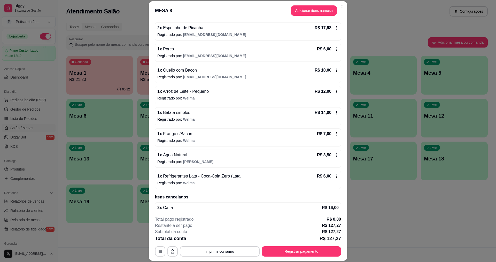
click at [329, 85] on div "1 x Coração R$ 6,00 Registrado por: Eduardo 1 x Queijo R$ 9,00 Registrado por: …" at bounding box center [248, 36] width 186 height 306
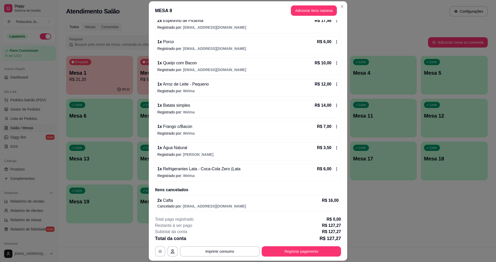
scroll to position [194, 0]
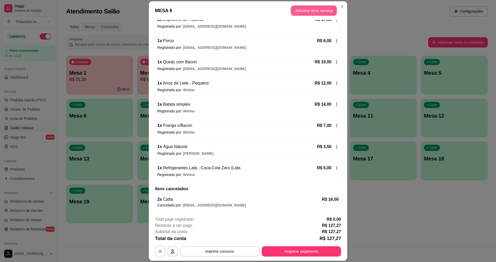
click at [318, 7] on button "Adicionar itens na mesa" at bounding box center [314, 10] width 46 height 10
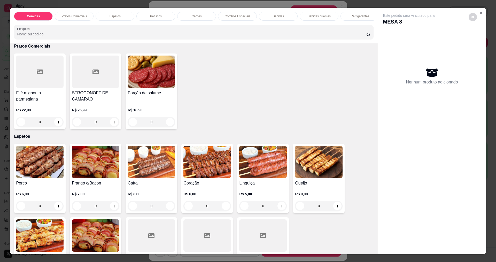
scroll to position [233, 0]
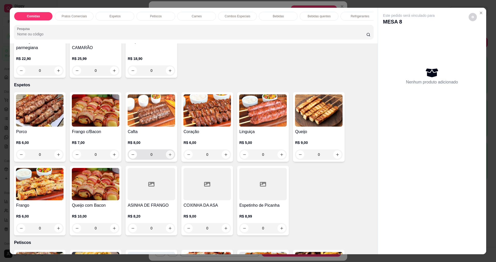
click at [169, 157] on icon "increase-product-quantity" at bounding box center [170, 155] width 4 height 4
type input "1"
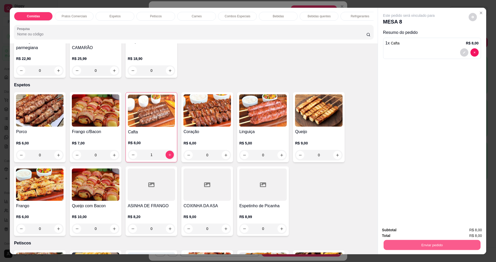
click at [429, 246] on button "Enviar pedido" at bounding box center [432, 245] width 97 height 10
click at [433, 231] on button "Não registrar e enviar pedido" at bounding box center [415, 232] width 54 height 10
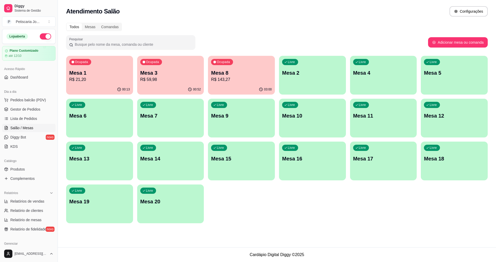
click at [157, 66] on div "Ocupada Mesa 3 R$ 59,98" at bounding box center [170, 70] width 67 height 29
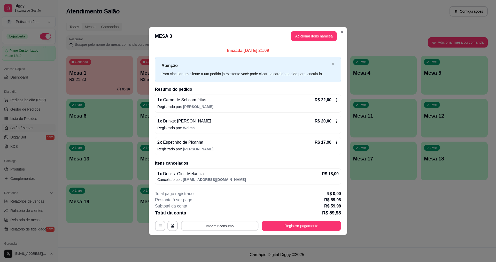
click at [236, 227] on button "Imprimir consumo" at bounding box center [220, 226] width 78 height 10
click at [228, 212] on button "IMPRESSORA" at bounding box center [221, 214] width 37 height 8
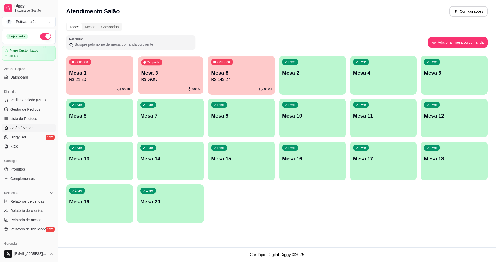
click at [150, 80] on p "R$ 59,98" at bounding box center [170, 80] width 59 height 6
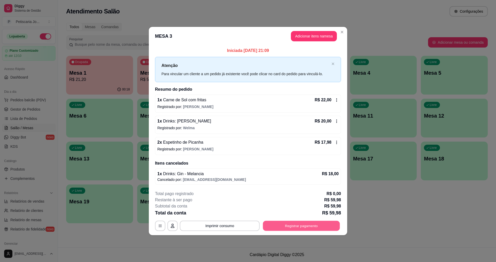
click at [317, 226] on button "Registrar pagamento" at bounding box center [301, 226] width 77 height 10
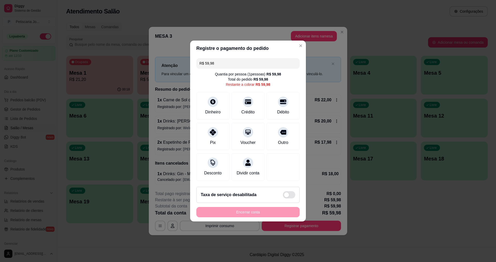
drag, startPoint x: 229, startPoint y: 62, endPoint x: 205, endPoint y: 61, distance: 23.8
click at [205, 61] on input "R$ 59,98" at bounding box center [248, 63] width 97 height 10
click at [251, 103] on div "Crédito" at bounding box center [248, 105] width 36 height 30
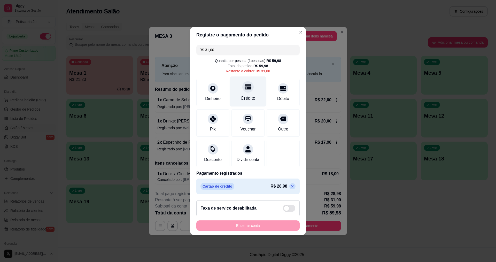
click at [252, 88] on div "Crédito" at bounding box center [248, 92] width 36 height 30
type input "R$ 0,00"
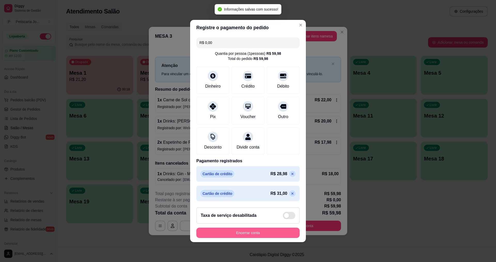
click at [250, 238] on button "Encerrar conta" at bounding box center [247, 233] width 103 height 10
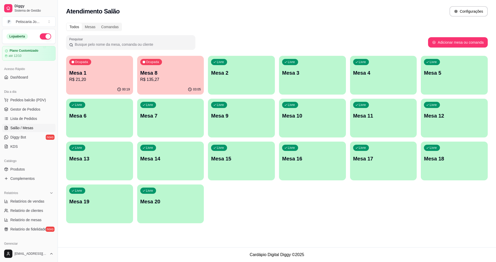
click at [248, 87] on div "Livre Mesa 2" at bounding box center [241, 72] width 67 height 33
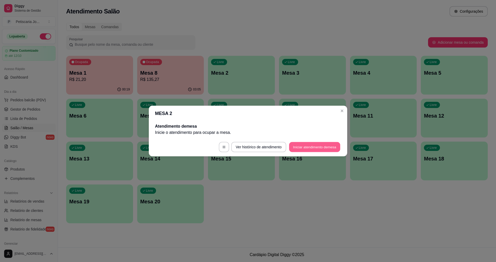
click at [323, 147] on button "Iniciar atendimento de mesa" at bounding box center [314, 147] width 51 height 10
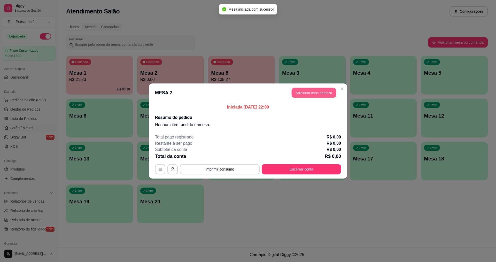
click at [311, 95] on button "Adicionar itens na mesa" at bounding box center [314, 93] width 44 height 10
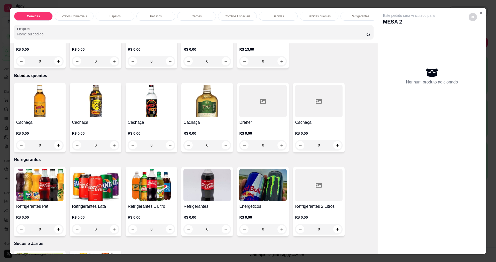
scroll to position [1008, 0]
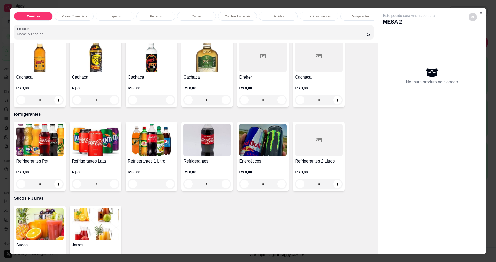
click at [168, 189] on div "0" at bounding box center [152, 184] width 48 height 10
click at [97, 143] on img at bounding box center [96, 140] width 48 height 32
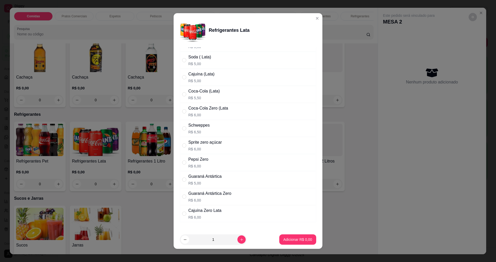
scroll to position [52, 0]
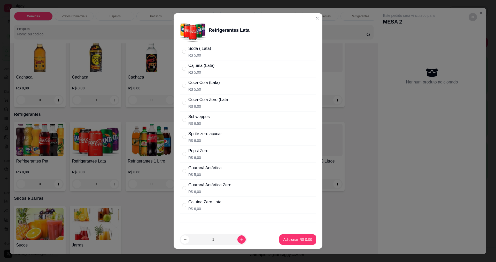
click at [202, 188] on div "Guaraná Antártica Zero" at bounding box center [209, 185] width 43 height 6
radio input "true"
click at [291, 241] on p "Adicionar R$ 6,00" at bounding box center [298, 239] width 29 height 5
type input "1"
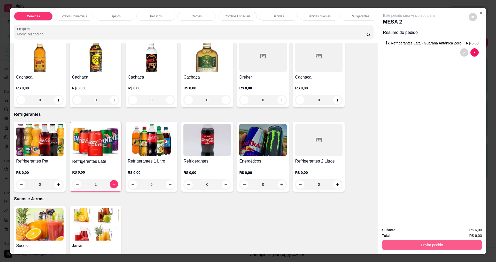
click at [396, 247] on button "Enviar pedido" at bounding box center [432, 245] width 100 height 10
click at [414, 234] on button "Não registrar e enviar pedido" at bounding box center [415, 232] width 54 height 10
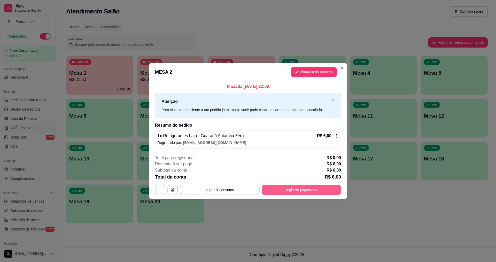
click at [315, 193] on button "Registrar pagamento" at bounding box center [301, 190] width 79 height 10
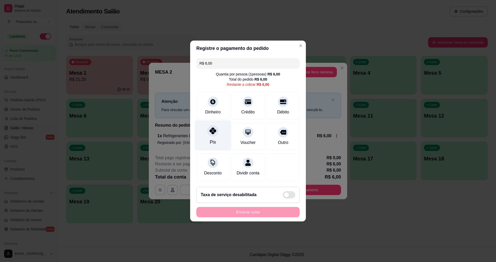
click at [209, 136] on div "Pix" at bounding box center [213, 135] width 36 height 30
type input "R$ 0,00"
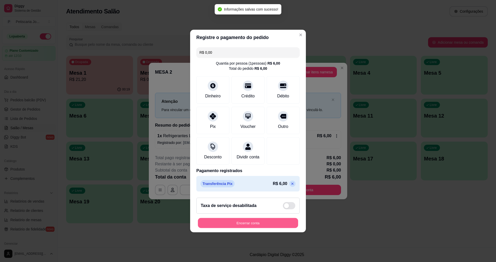
click at [262, 227] on button "Encerrar conta" at bounding box center [248, 223] width 100 height 10
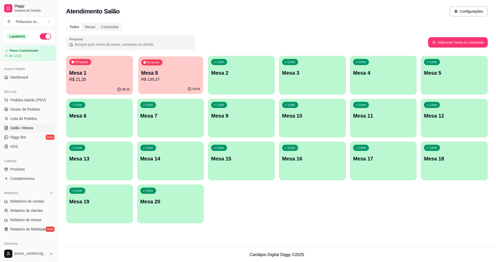
click at [180, 77] on p "R$ 135,27" at bounding box center [170, 80] width 59 height 6
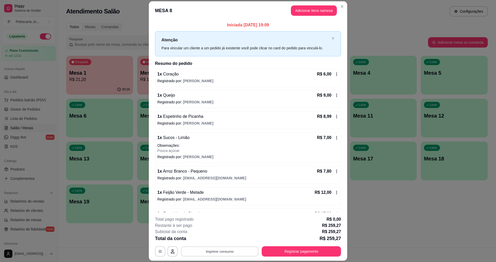
click at [219, 250] on button "Imprimir consumo" at bounding box center [220, 252] width 78 height 10
click at [219, 240] on button "IMPRESSORA" at bounding box center [219, 239] width 37 height 8
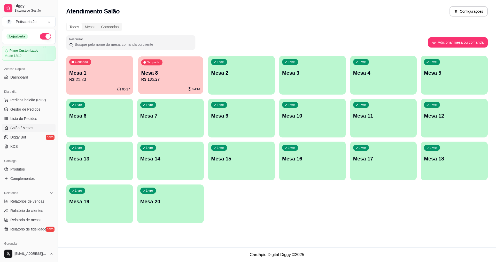
click at [153, 69] on div "Ocupada Mesa 8 R$ 135,27" at bounding box center [170, 70] width 65 height 28
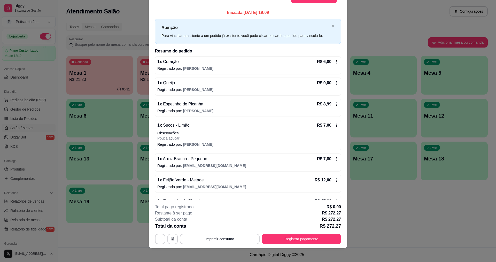
scroll to position [15, 0]
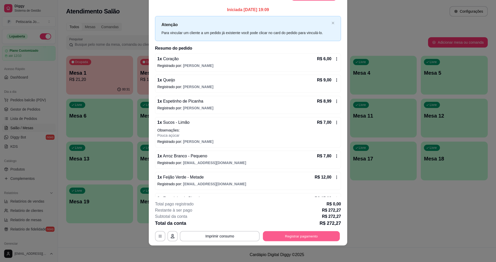
click at [323, 232] on button "Registrar pagamento" at bounding box center [301, 236] width 77 height 10
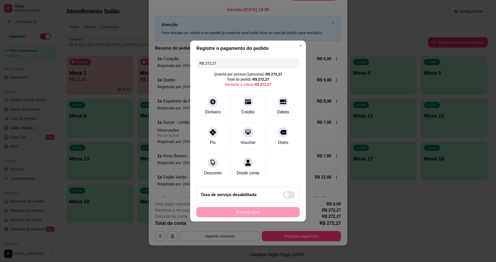
click at [255, 62] on input "R$ 272,27" at bounding box center [248, 63] width 97 height 10
click at [211, 132] on div at bounding box center [212, 130] width 11 height 11
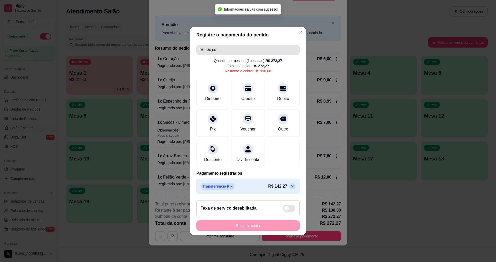
click at [221, 48] on input "R$ 130,00" at bounding box center [248, 50] width 97 height 10
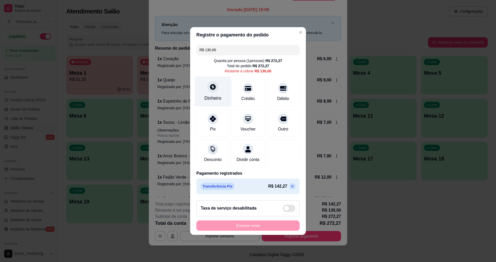
click at [208, 89] on div "Dinheiro" at bounding box center [213, 92] width 36 height 30
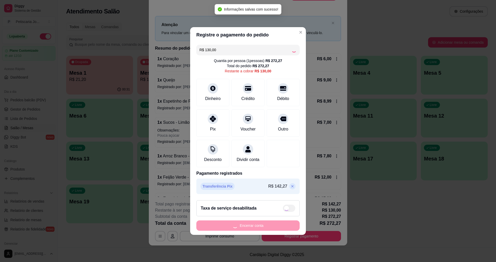
type input "R$ 0,00"
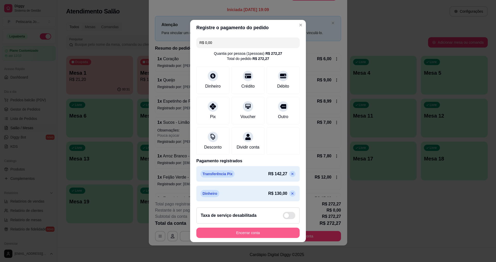
click at [280, 234] on button "Encerrar conta" at bounding box center [247, 233] width 103 height 10
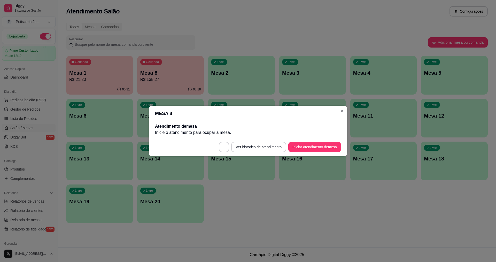
scroll to position [0, 0]
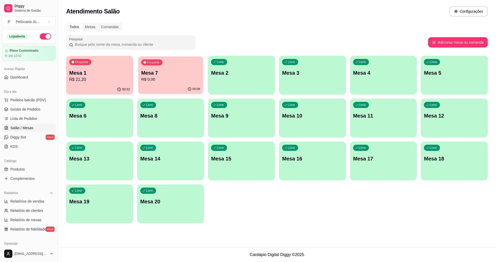
click at [177, 78] on p "R$ 0,00" at bounding box center [170, 80] width 59 height 6
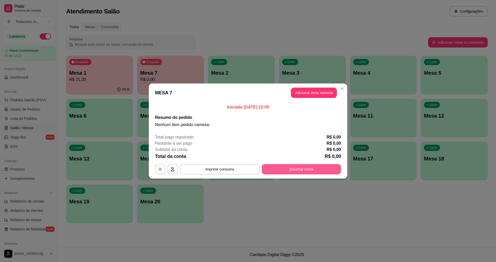
click at [321, 169] on button "Encerrar conta" at bounding box center [301, 169] width 79 height 10
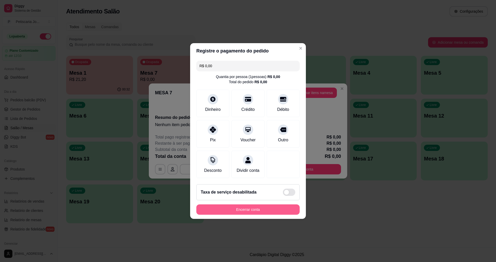
click at [255, 213] on button "Encerrar conta" at bounding box center [247, 209] width 103 height 10
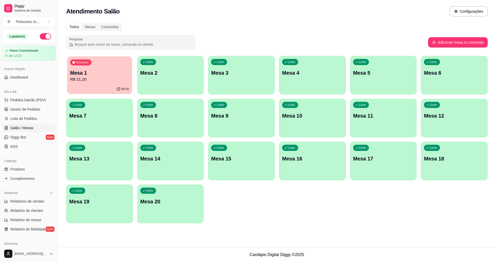
click at [87, 64] on p "Ocupada" at bounding box center [82, 62] width 13 height 4
click at [82, 67] on div "Ocupada Mesa 1 R$ 61,20" at bounding box center [99, 70] width 67 height 29
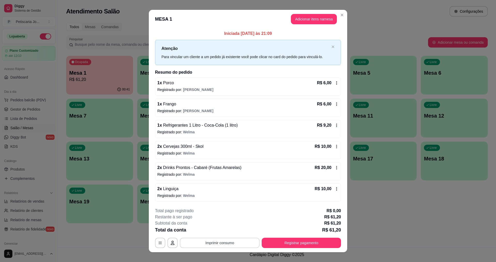
click at [238, 246] on button "Imprimir consumo" at bounding box center [220, 243] width 80 height 10
click at [226, 232] on button "IMPRESSORA" at bounding box center [219, 231] width 36 height 8
click at [295, 244] on button "Registrar pagamento" at bounding box center [301, 243] width 77 height 10
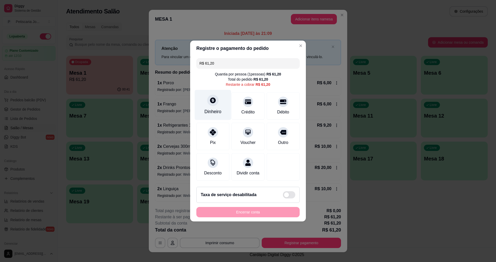
click at [216, 97] on div at bounding box center [212, 100] width 11 height 11
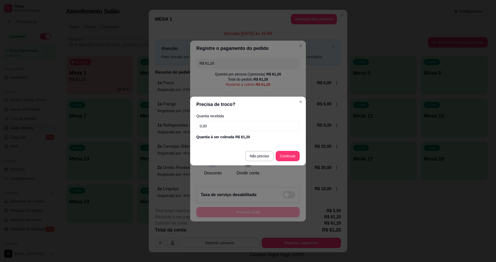
click at [224, 128] on input "0,00" at bounding box center [247, 126] width 103 height 10
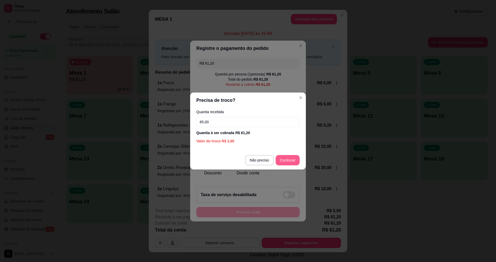
type input "65,00"
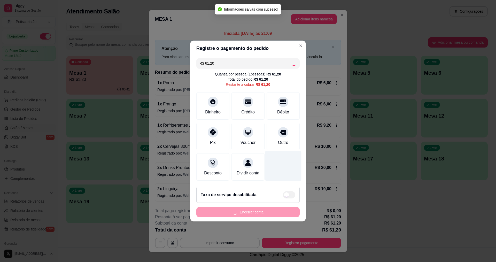
type input "R$ 0,00"
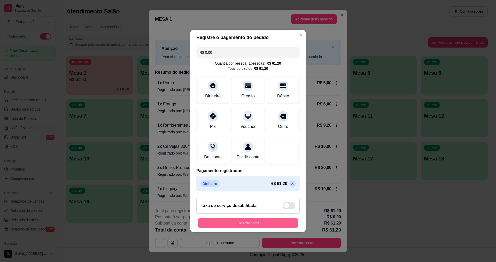
click at [239, 225] on button "Encerrar conta" at bounding box center [248, 223] width 100 height 10
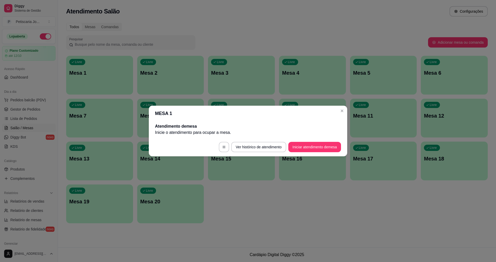
click at [341, 116] on header "MESA 1" at bounding box center [248, 114] width 199 height 16
